Goal: Transaction & Acquisition: Purchase product/service

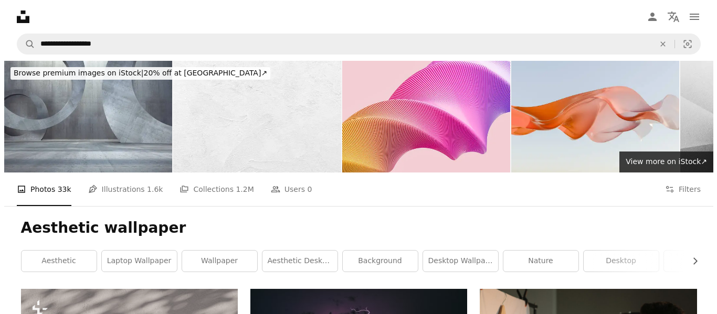
scroll to position [2212, 0]
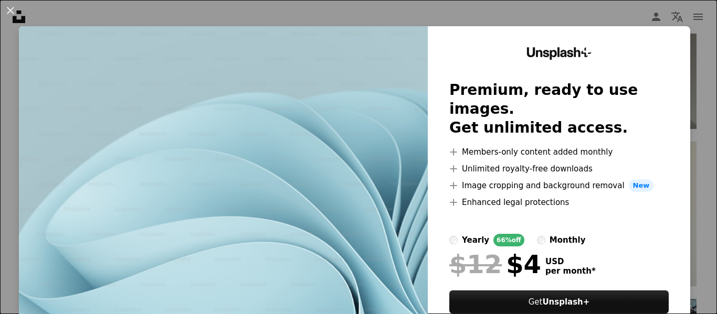
click at [349, 143] on img at bounding box center [223, 193] width 409 height 334
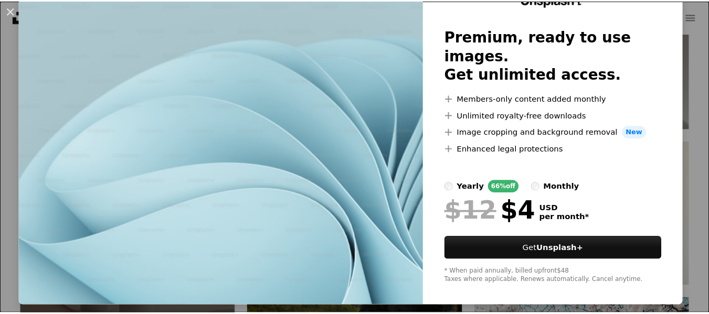
scroll to position [54, 0]
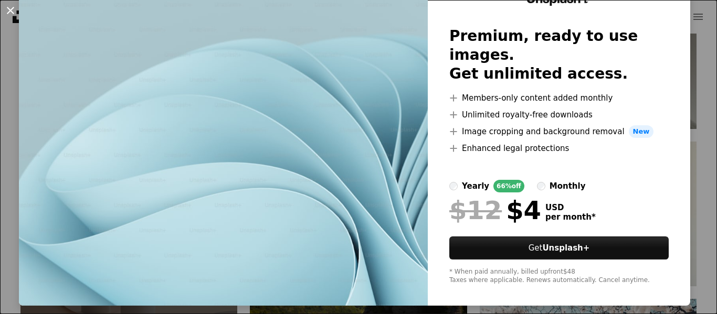
click at [13, 5] on button "An X shape" at bounding box center [10, 10] width 13 height 13
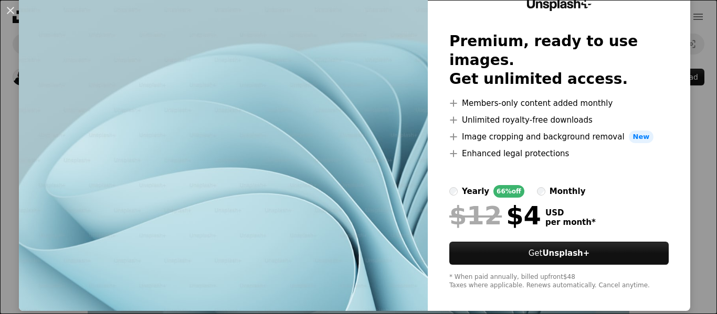
scroll to position [54, 0]
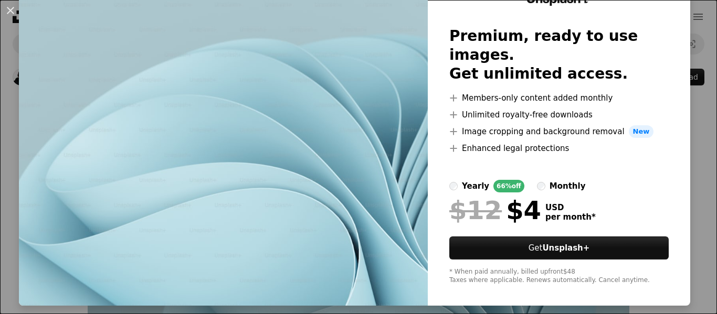
click at [550, 180] on div "monthly" at bounding box center [568, 186] width 36 height 13
click at [466, 180] on div "yearly" at bounding box center [475, 186] width 27 height 13
click at [537, 180] on label "monthly" at bounding box center [561, 186] width 49 height 13
click at [450, 180] on label "yearly 66% off" at bounding box center [486, 186] width 75 height 13
click at [550, 180] on div "monthly" at bounding box center [568, 186] width 36 height 13
